Goal: Transaction & Acquisition: Purchase product/service

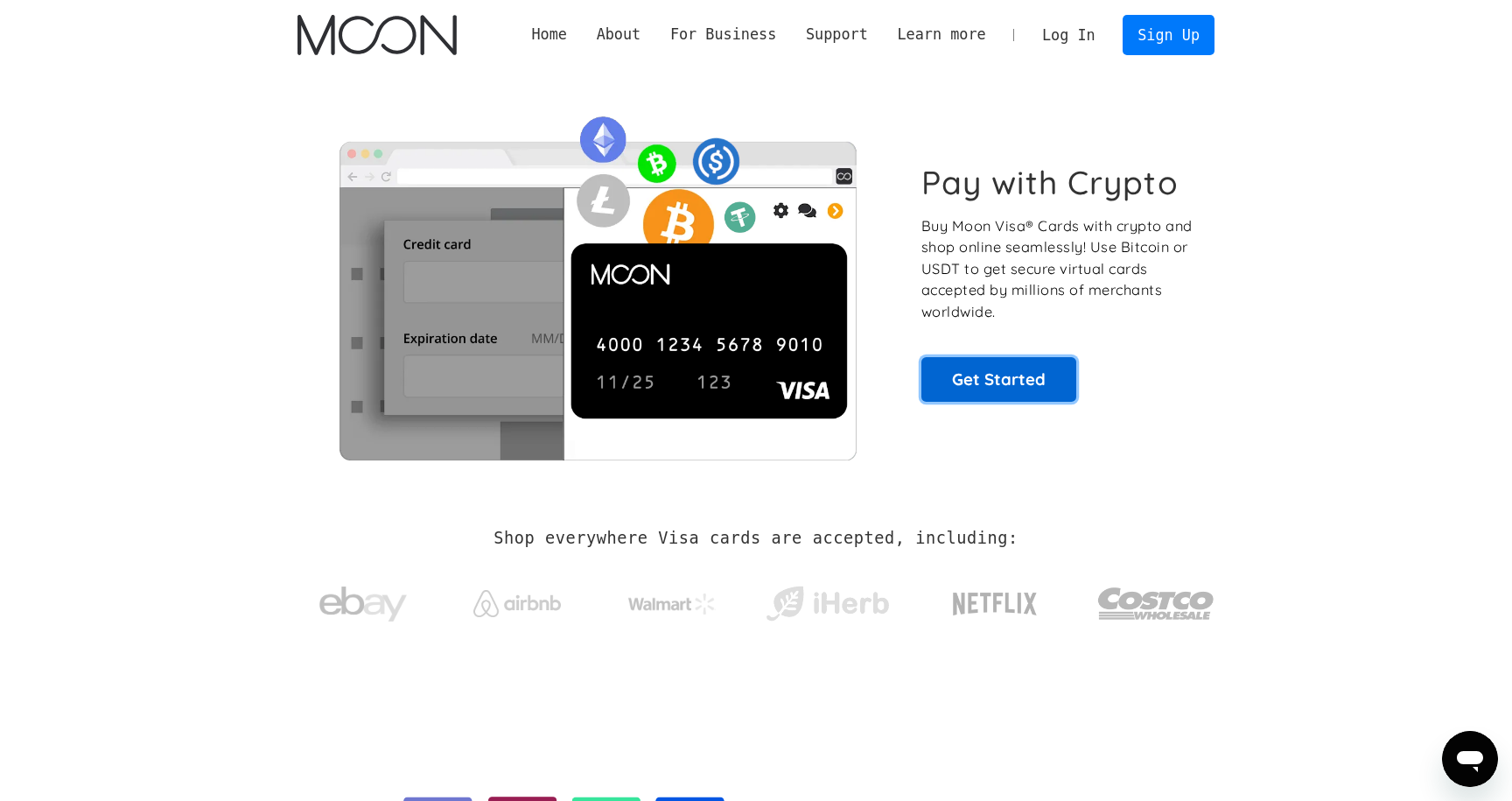
click at [980, 378] on link "Get Started" at bounding box center [998, 378] width 155 height 44
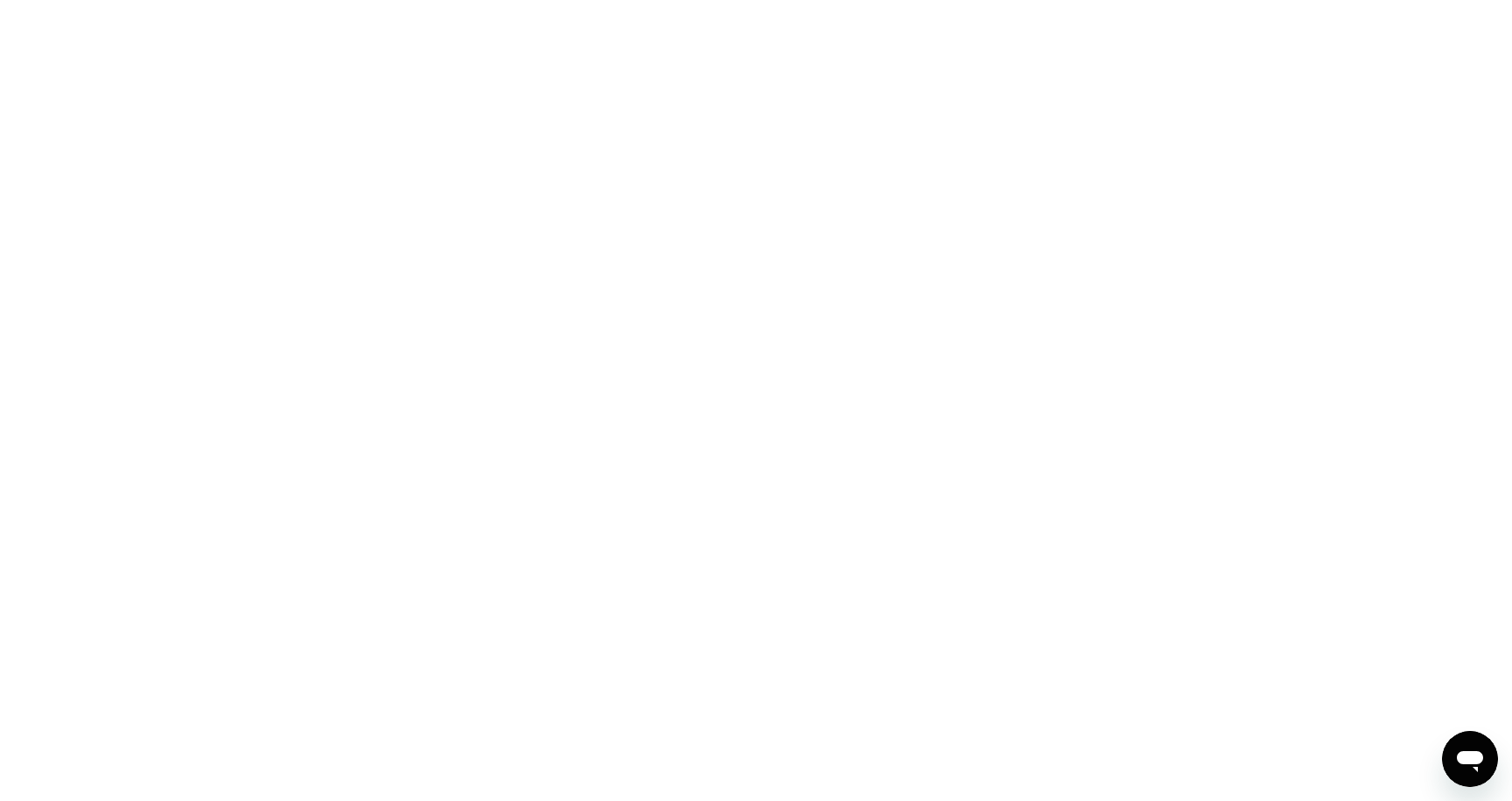
click at [259, 66] on div at bounding box center [756, 400] width 1512 height 801
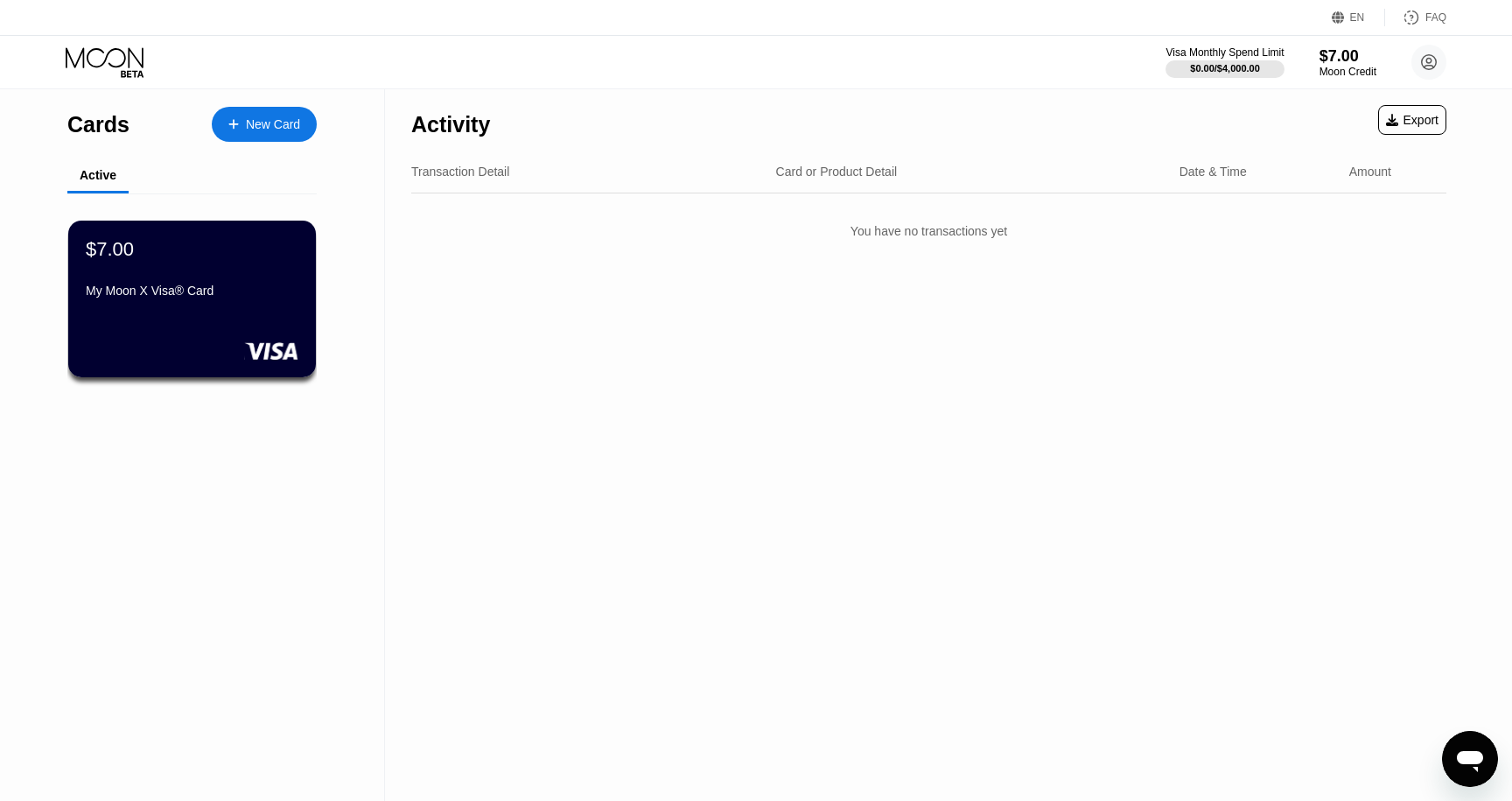
click at [466, 433] on div "Activity Export Transaction Detail Card or Product Detail Date & Time Amount Yo…" at bounding box center [929, 445] width 1088 height 712
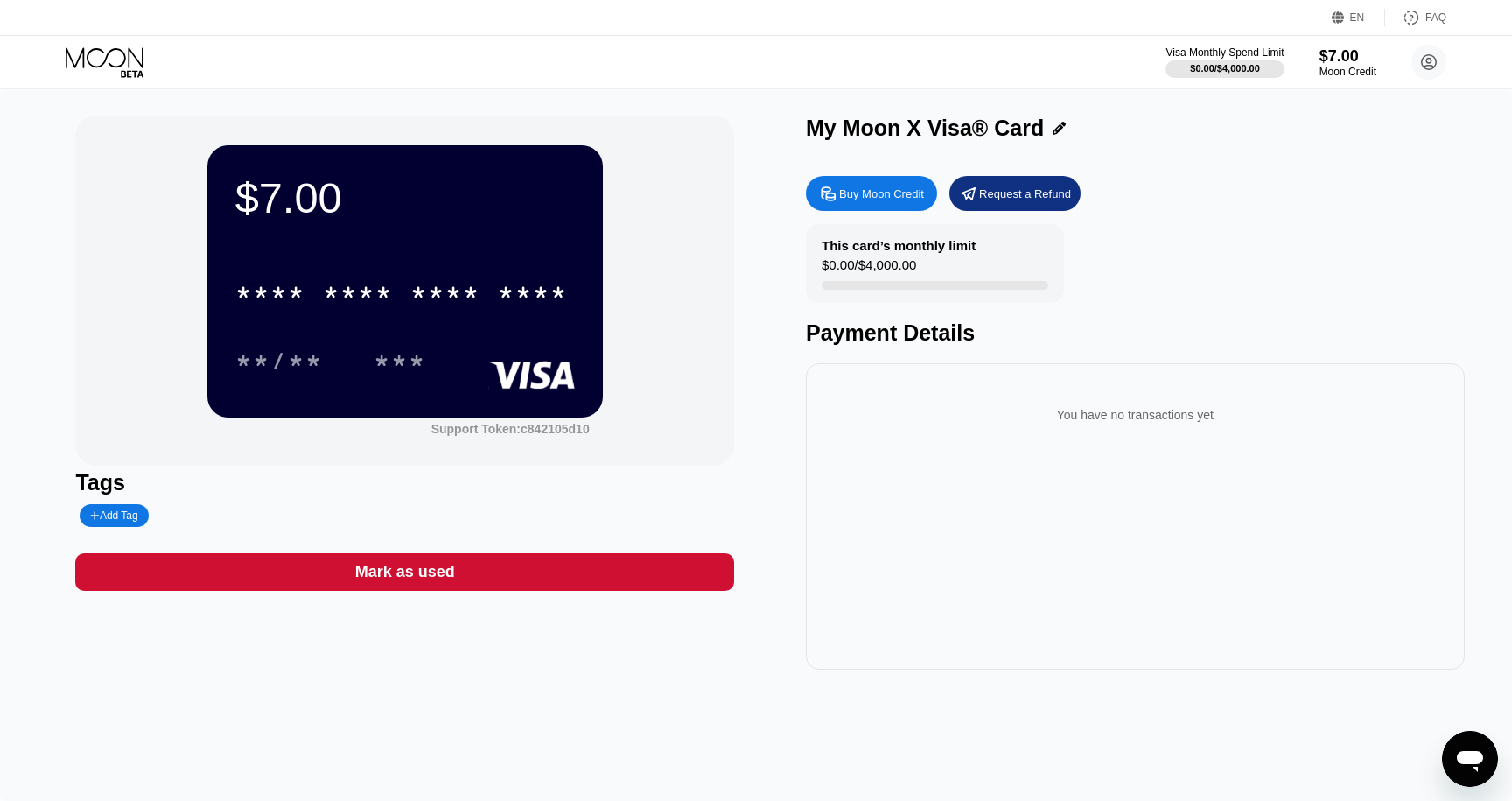
drag, startPoint x: 635, startPoint y: 141, endPoint x: 421, endPoint y: 242, distance: 236.6
click at [635, 146] on div "$7.00 * * * * * * * * * * * * **** **/** *** Support Token: c842105d10" at bounding box center [405, 290] width 659 height 350
click at [778, 190] on div "$7.00 * * * * * * * * * * * * **** **/** *** Support Token: c842105d10 Tags Add…" at bounding box center [755, 392] width 1361 height 555
drag, startPoint x: 809, startPoint y: 129, endPoint x: 1130, endPoint y: 129, distance: 321.0
click at [1130, 129] on div "My Moon X Visa® Card" at bounding box center [1136, 127] width 659 height 25
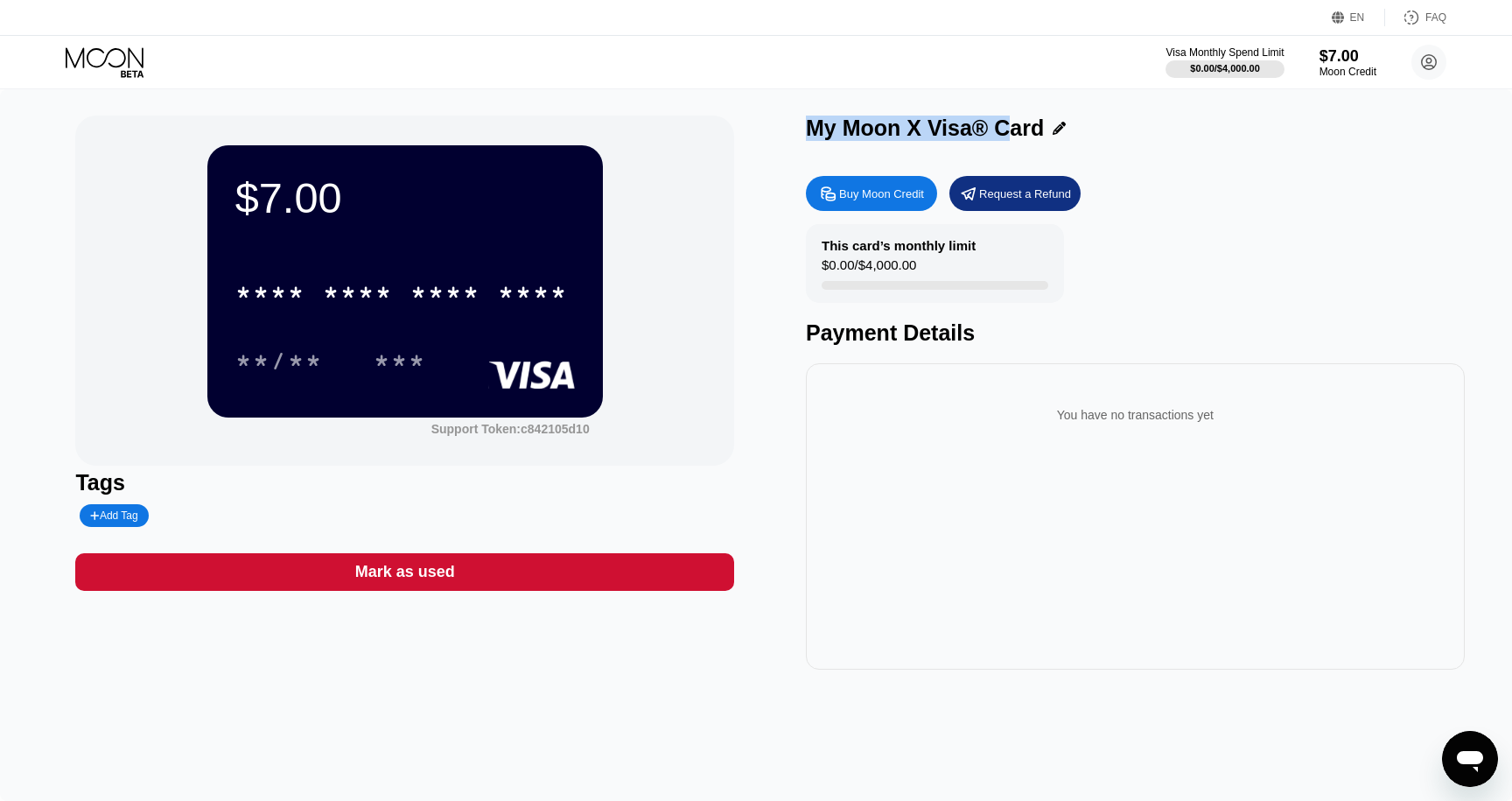
click at [1130, 129] on div "My Moon X Visa® Card" at bounding box center [1136, 127] width 659 height 25
click at [945, 124] on div "My Moon X Visa® Card" at bounding box center [925, 127] width 238 height 25
click at [856, 187] on div "Buy Moon Credit" at bounding box center [881, 194] width 85 height 15
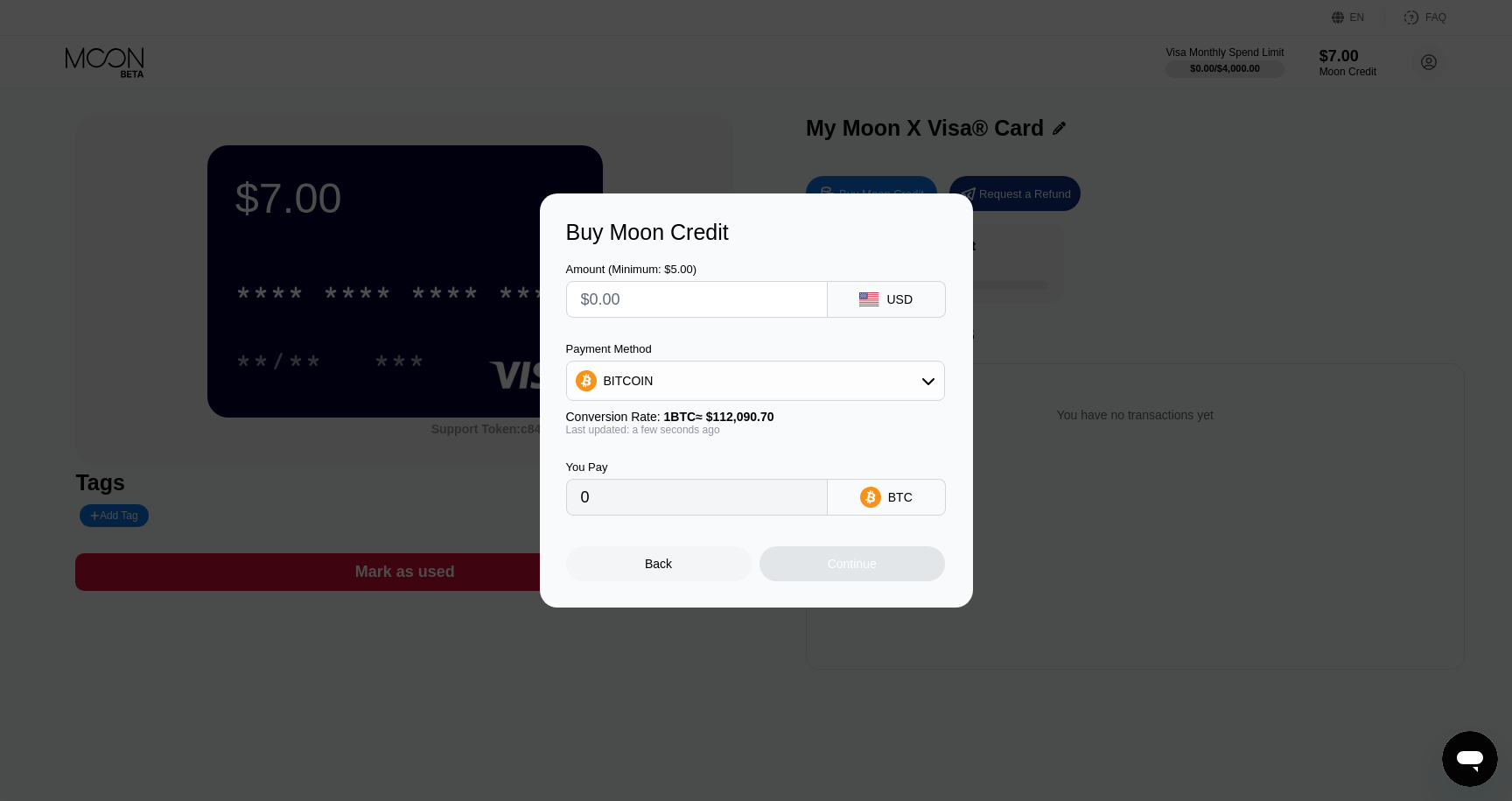
click at [672, 307] on input "text" at bounding box center [697, 299] width 232 height 35
type input "$9"
type input "0.00008030"
type input "$9"
click at [672, 342] on div "Payment Method" at bounding box center [756, 348] width 379 height 13
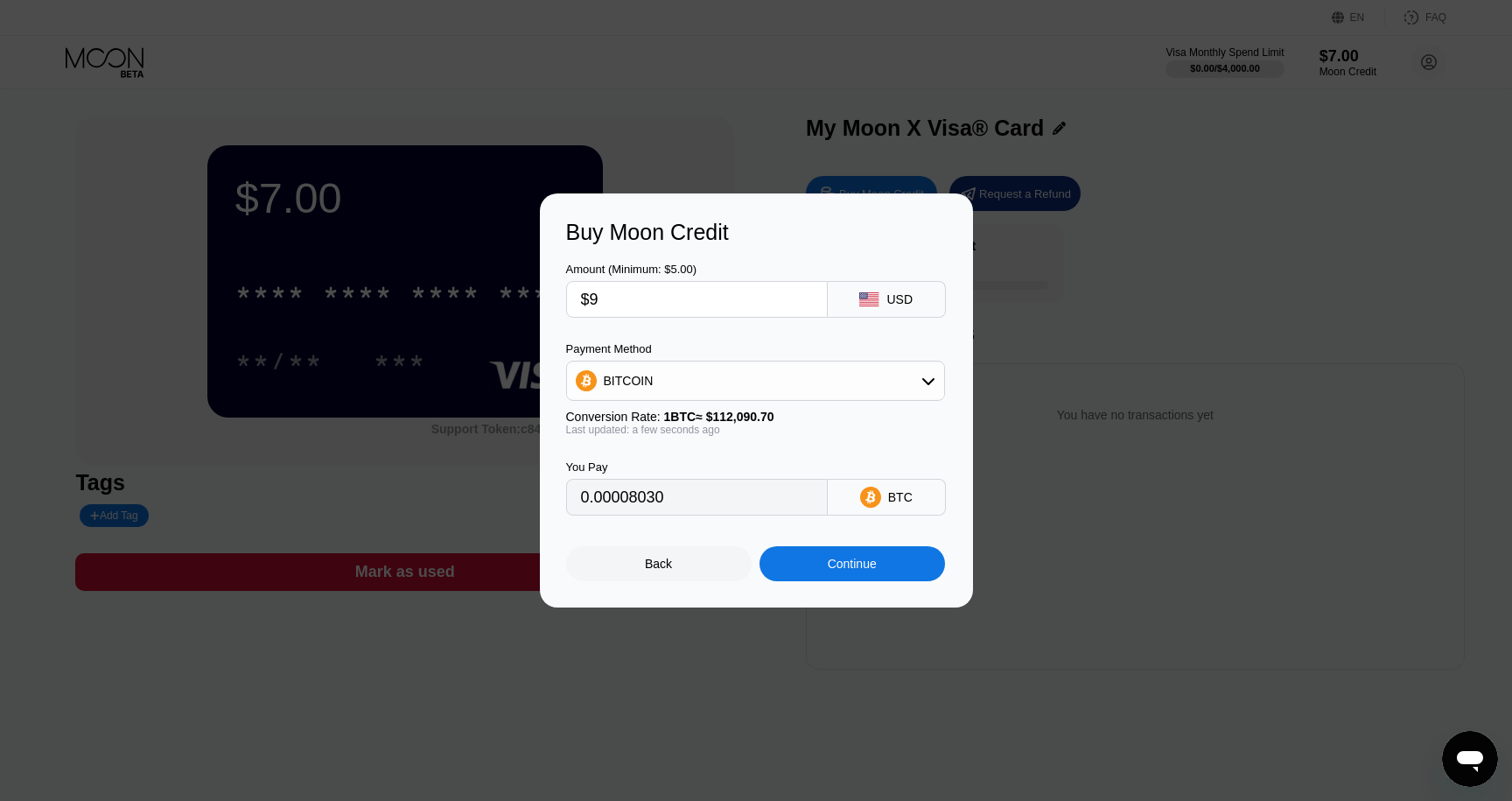
click at [813, 571] on div "Continue" at bounding box center [853, 564] width 186 height 35
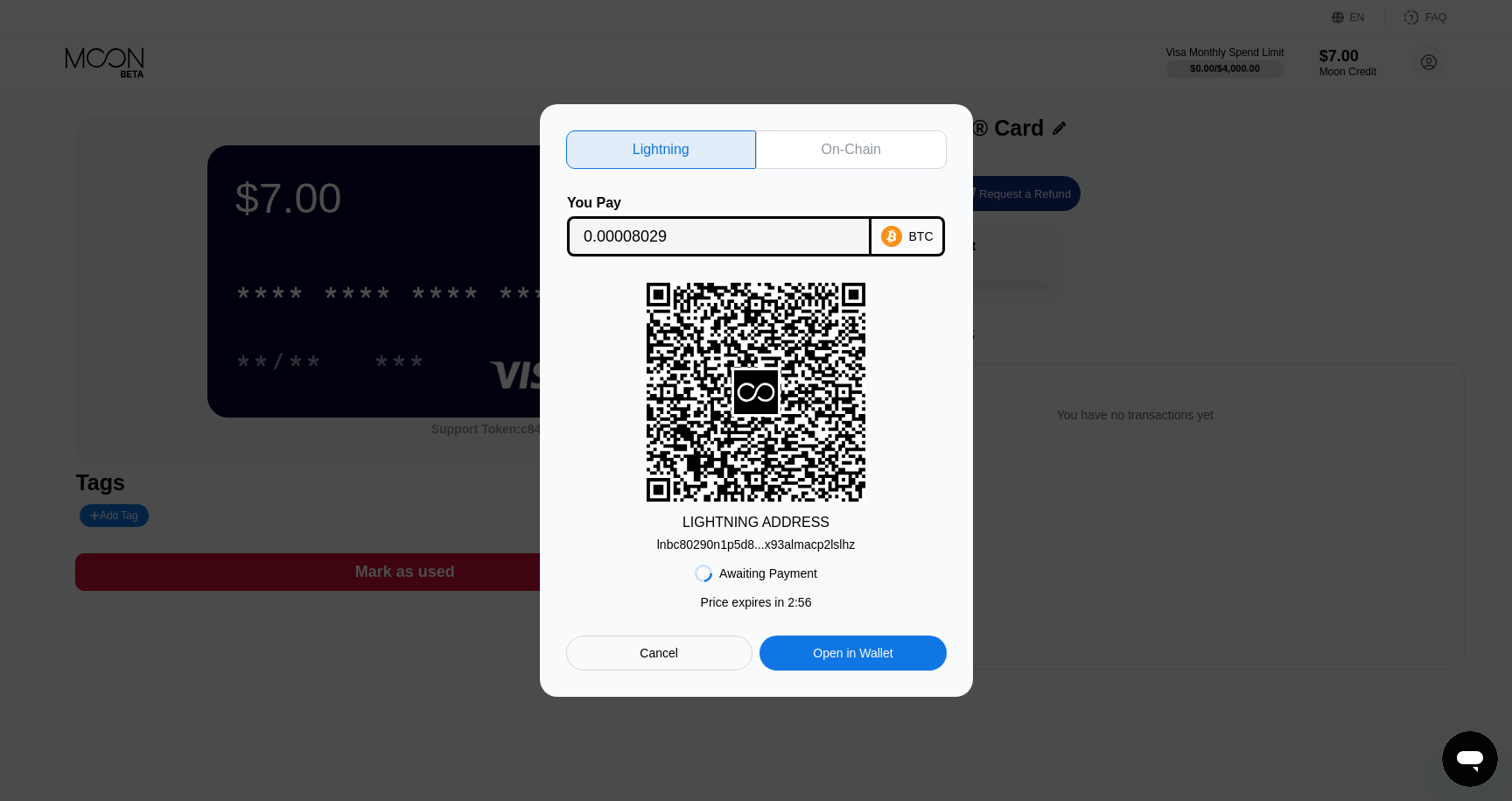
click at [734, 545] on div "lnbc80290n1p5d8...x93almacp2lslhz" at bounding box center [757, 545] width 199 height 14
drag, startPoint x: 648, startPoint y: 649, endPoint x: 648, endPoint y: 663, distance: 14.0
click at [648, 647] on div "Cancel" at bounding box center [658, 653] width 38 height 16
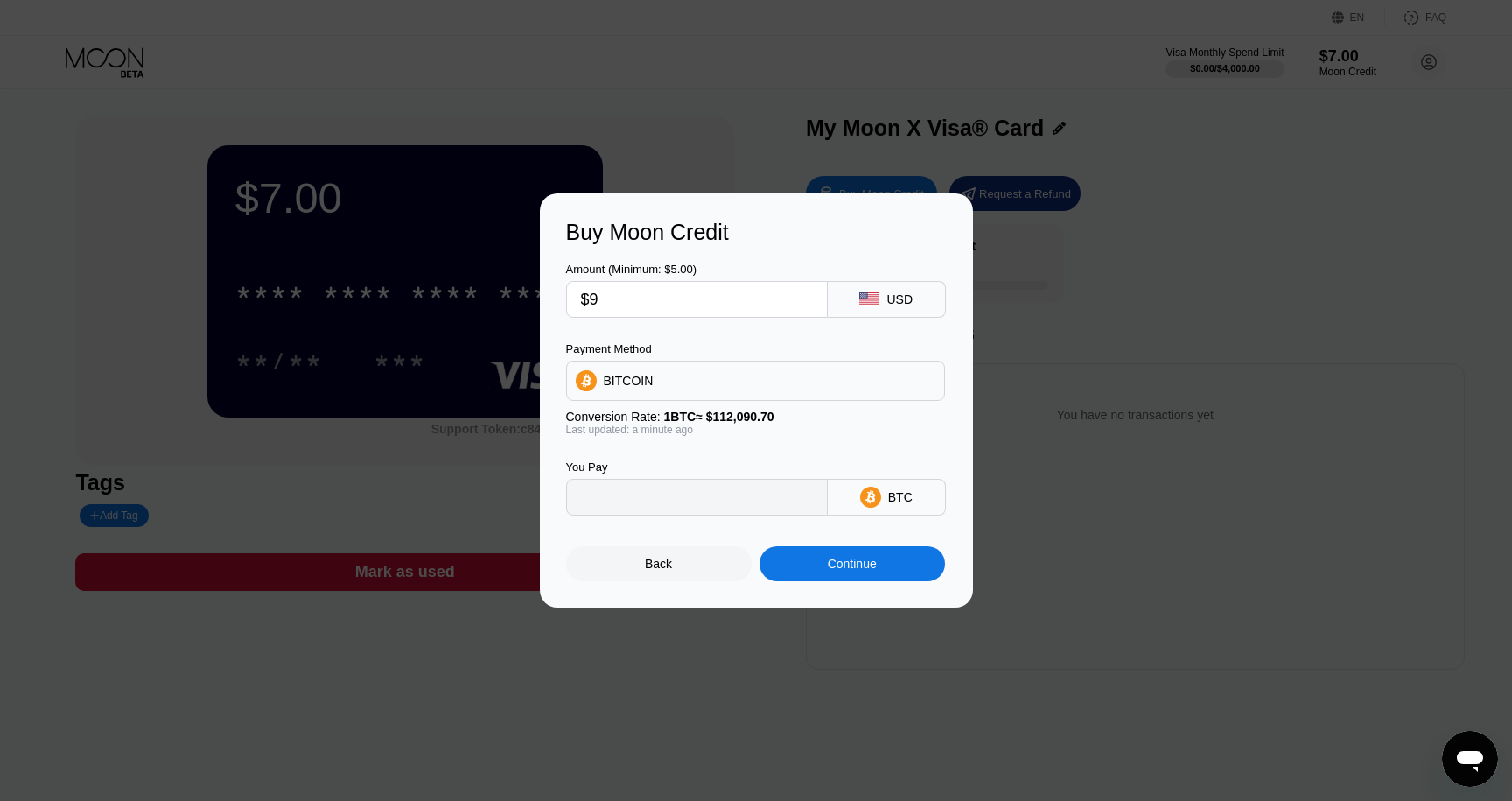
type input "0.00008030"
click at [638, 571] on div "Back" at bounding box center [659, 564] width 186 height 35
